Goal: Find specific page/section: Find specific page/section

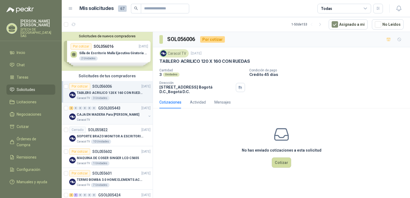
click at [104, 117] on div "CAJA EN MADERA Para [PERSON_NAME]" at bounding box center [112, 114] width 70 height 6
click at [97, 138] on p "SOPORTE BRAZO MONITOR A ESCRITORIO NBF80" at bounding box center [110, 136] width 67 height 5
